Goal: Task Accomplishment & Management: Use online tool/utility

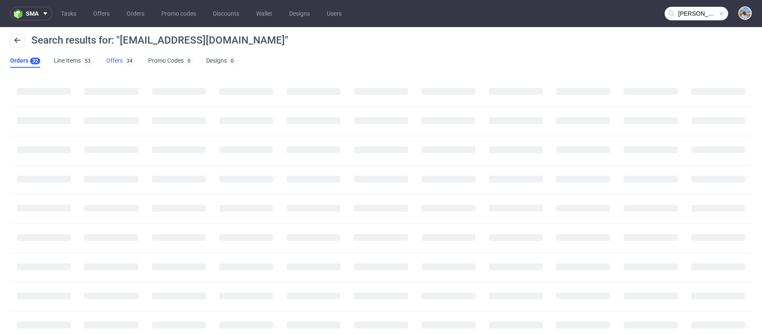
click at [118, 59] on link "Offers 34" at bounding box center [120, 61] width 28 height 14
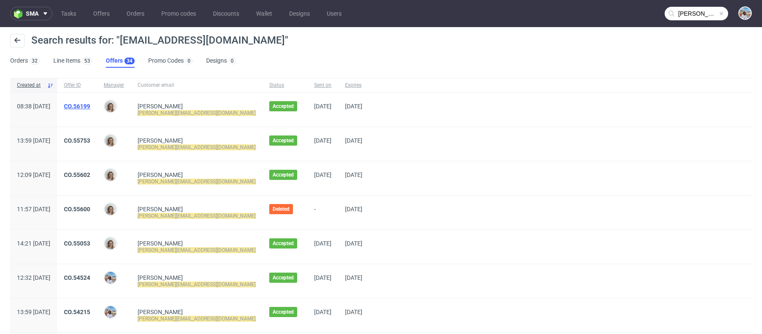
click at [90, 107] on link "CO.56199" at bounding box center [77, 106] width 26 height 7
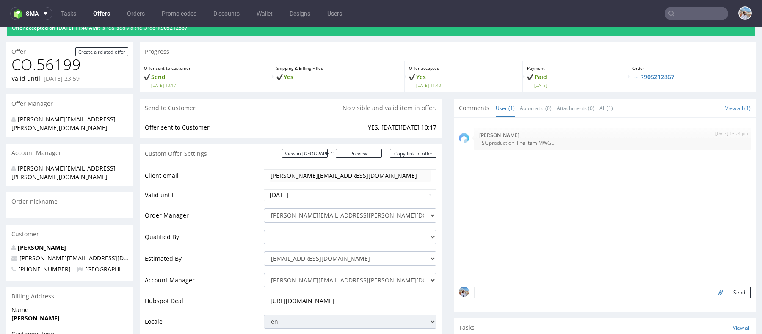
scroll to position [54, 0]
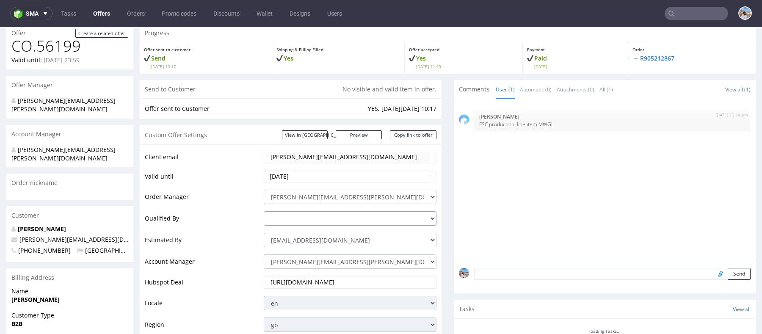
click at [302, 219] on select "[PERSON_NAME][EMAIL_ADDRESS][DOMAIN_NAME] [PERSON_NAME][DOMAIN_NAME][EMAIL_ADDR…" at bounding box center [350, 218] width 173 height 14
select select "16429659"
click at [264, 211] on select "[PERSON_NAME][EMAIL_ADDRESS][DOMAIN_NAME] [PERSON_NAME][DOMAIN_NAME][EMAIL_ADDR…" at bounding box center [350, 218] width 173 height 14
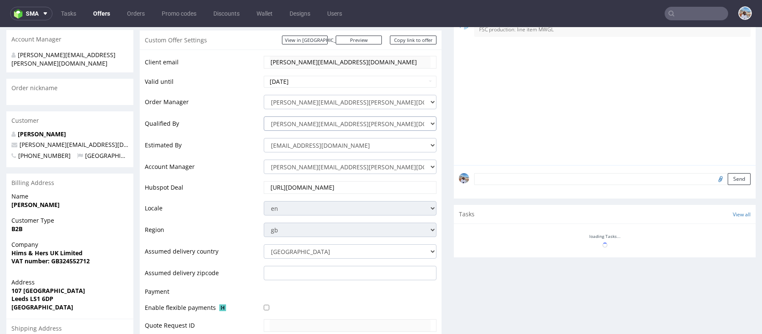
scroll to position [308, 0]
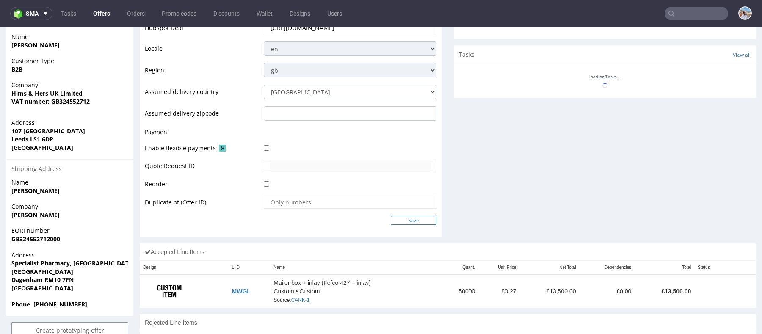
click at [415, 218] on input "Save" at bounding box center [413, 220] width 46 height 9
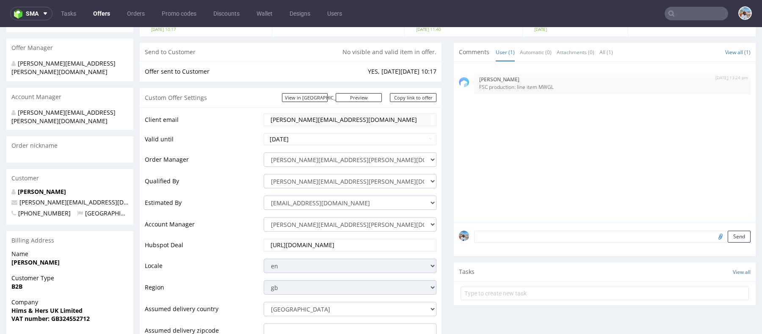
scroll to position [0, 0]
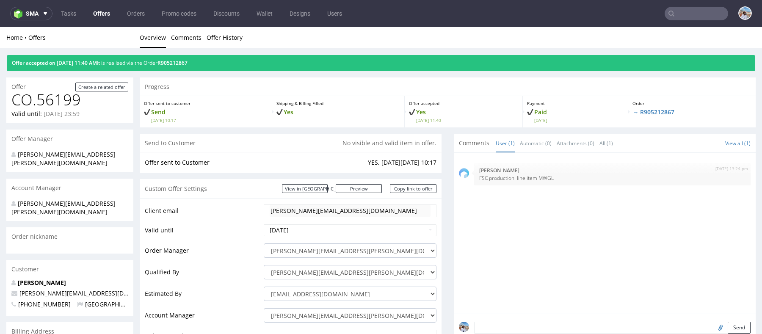
click at [677, 14] on input "text" at bounding box center [695, 14] width 63 height 14
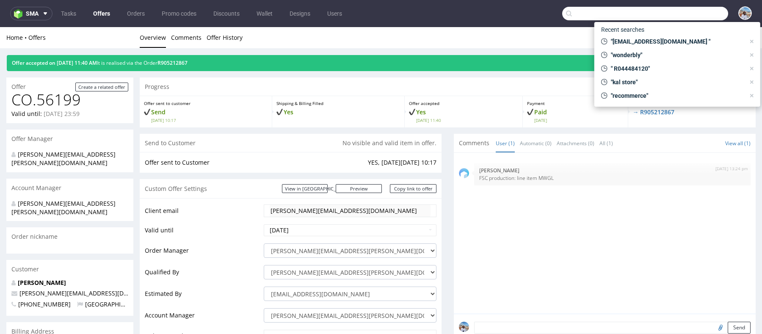
paste input "[PERSON_NAME][EMAIL_ADDRESS][DOMAIN_NAME]"
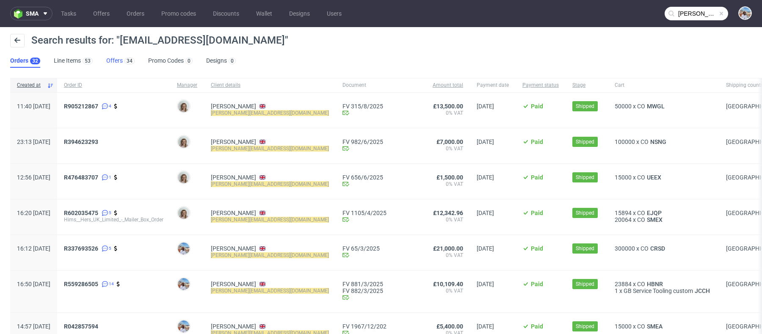
click at [118, 62] on link "Offers 34" at bounding box center [120, 61] width 28 height 14
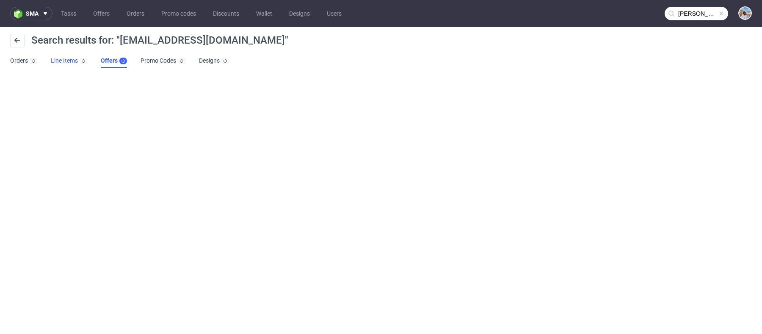
click at [66, 56] on link "Line Items" at bounding box center [69, 61] width 36 height 14
click at [114, 60] on link "Offers" at bounding box center [115, 61] width 26 height 14
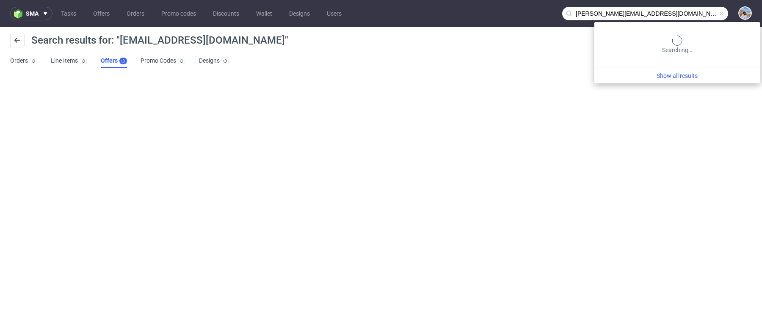
click at [709, 16] on input "[PERSON_NAME][EMAIL_ADDRESS][DOMAIN_NAME]" at bounding box center [645, 14] width 166 height 14
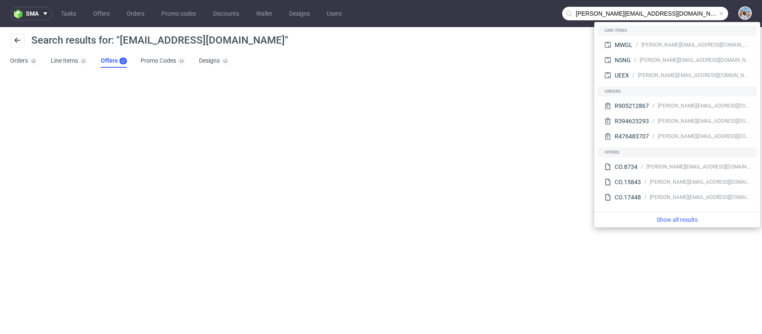
drag, startPoint x: 595, startPoint y: 16, endPoint x: 552, endPoint y: 16, distance: 43.6
click at [552, 16] on nav "sma Tasks Offers Orders Promo codes Discounts Wallet Designs Users [EMAIL_ADDRE…" at bounding box center [381, 13] width 762 height 27
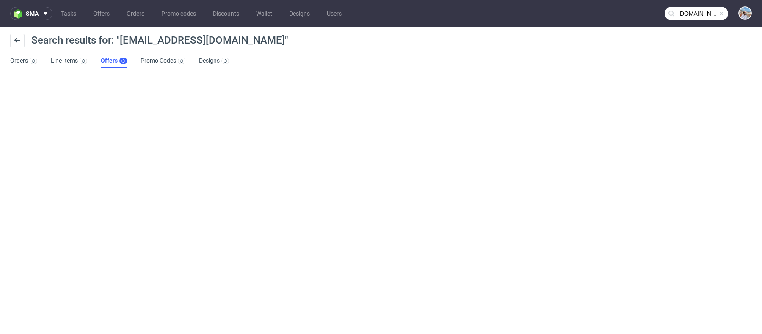
type input "[DOMAIN_NAME]"
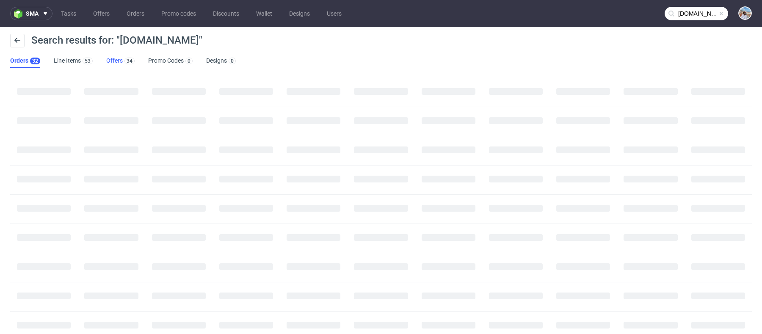
click at [129, 56] on div "34" at bounding box center [129, 60] width 12 height 8
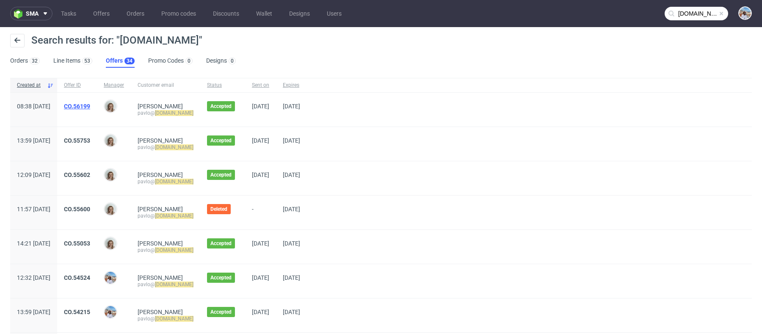
click at [90, 106] on link "CO.56199" at bounding box center [77, 106] width 26 height 7
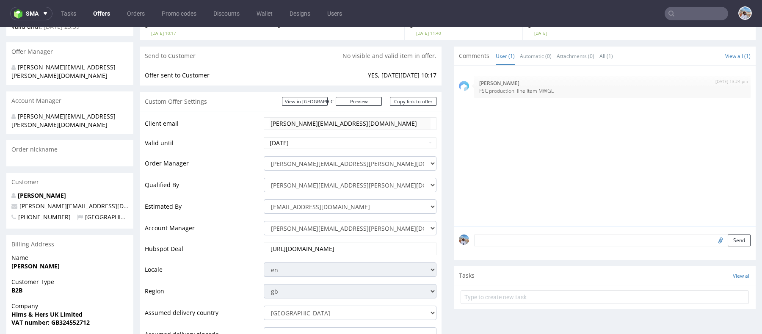
scroll to position [89, 0]
click at [697, 13] on input "text" at bounding box center [695, 14] width 63 height 14
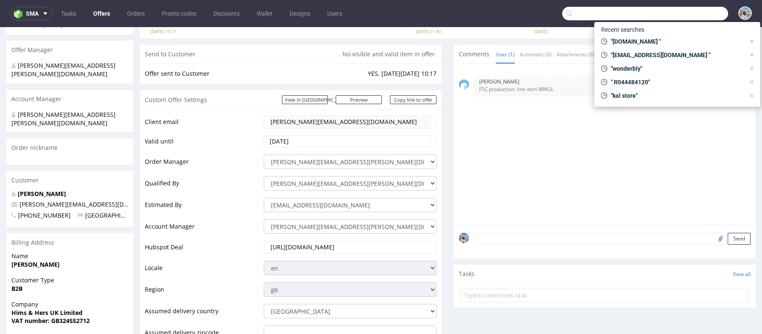
type input "o"
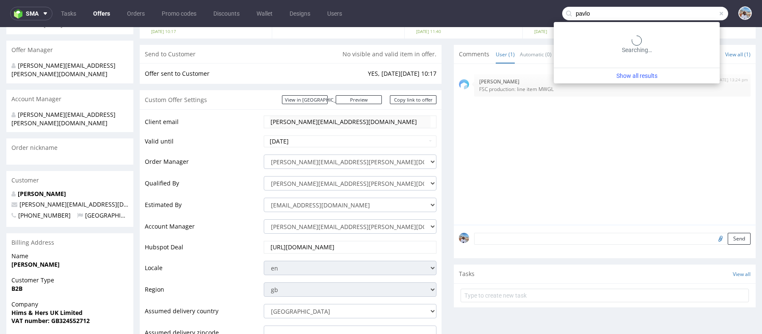
type input "pavlo"
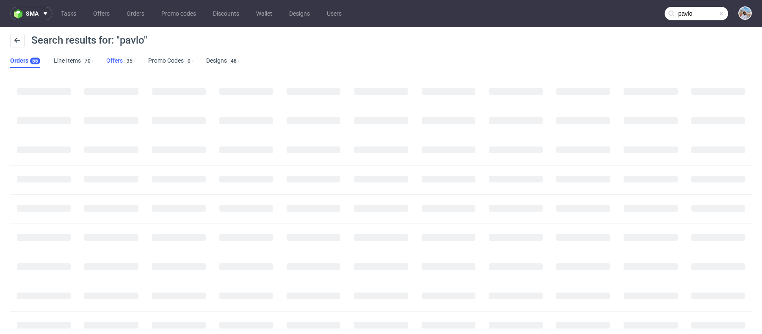
click at [109, 62] on link "Offers 35" at bounding box center [120, 61] width 28 height 14
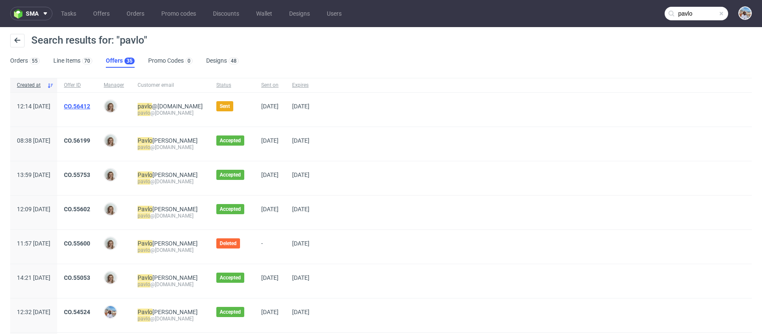
click at [90, 104] on link "CO.56412" at bounding box center [77, 106] width 26 height 7
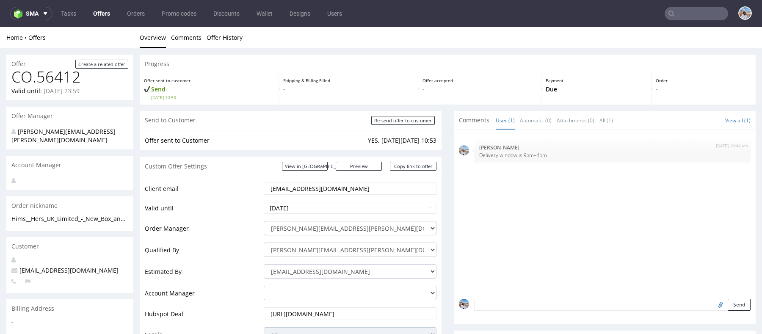
scroll to position [28, 0]
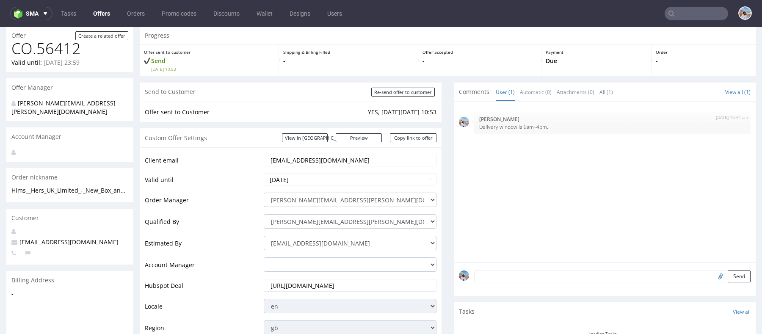
click at [298, 158] on input "[EMAIL_ADDRESS][DOMAIN_NAME]" at bounding box center [349, 160] width 161 height 12
paste input "[DOMAIN_NAME]"
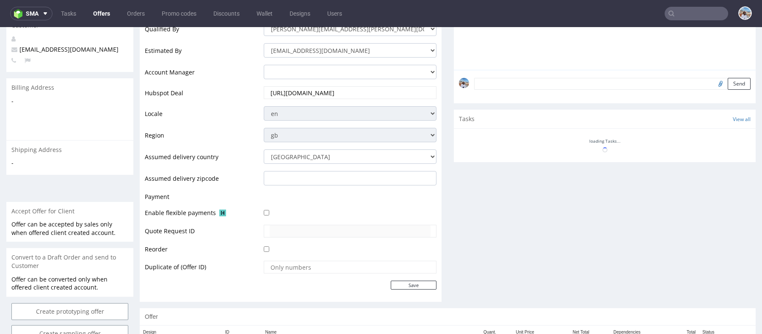
scroll to position [337, 0]
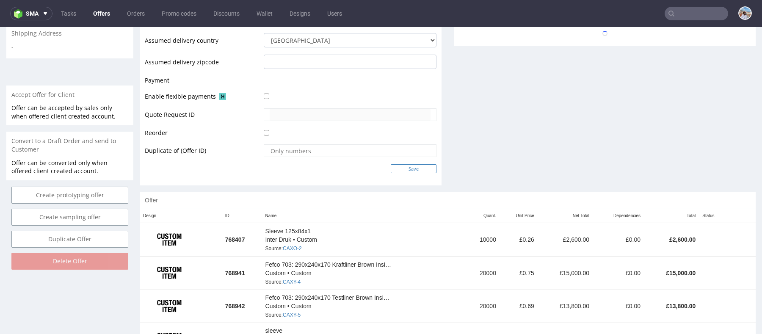
type input "[PERSON_NAME][EMAIL_ADDRESS][DOMAIN_NAME]"
click at [396, 165] on input "Save" at bounding box center [413, 168] width 46 height 9
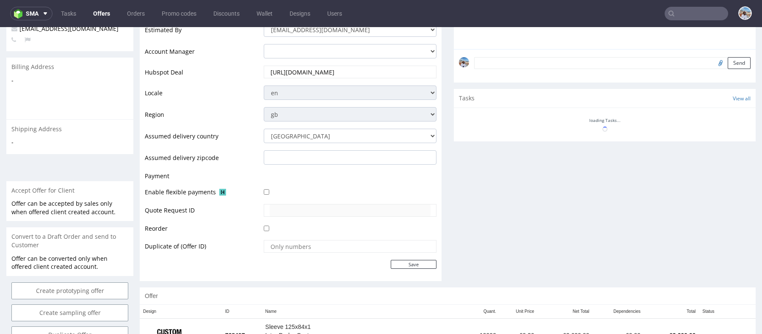
scroll to position [433, 0]
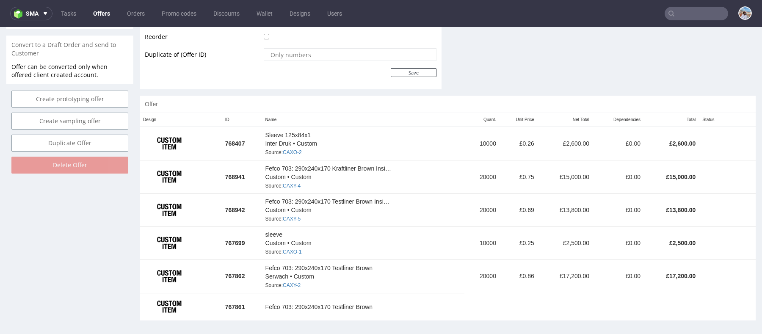
click at [405, 76] on td "Save" at bounding box center [348, 72] width 175 height 11
click at [405, 75] on input "Save" at bounding box center [413, 72] width 46 height 9
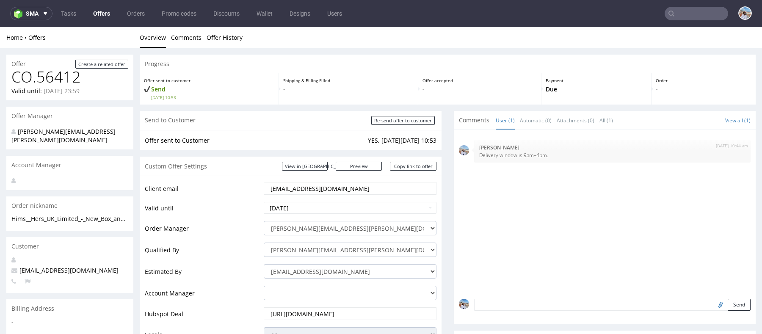
scroll to position [0, 0]
